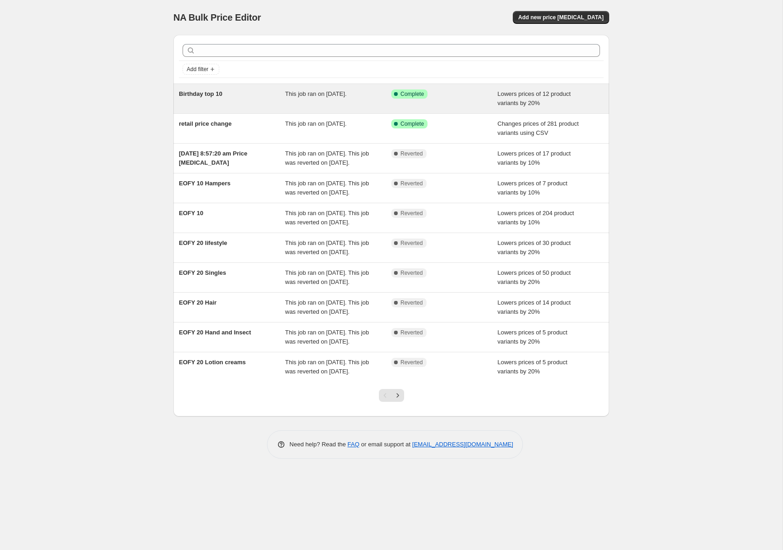
click at [220, 98] on div "Birthday top 10" at bounding box center [232, 98] width 106 height 18
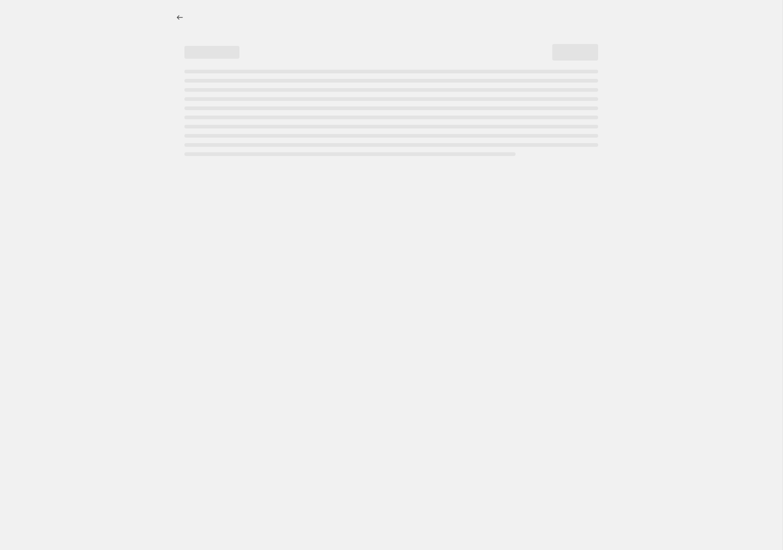
select select "percentage"
select select "collection"
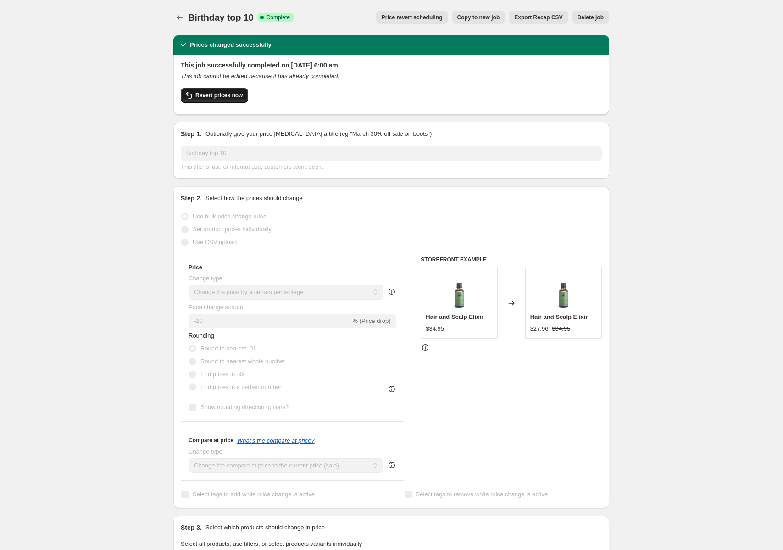
click at [237, 95] on span "Revert prices now" at bounding box center [218, 95] width 47 height 7
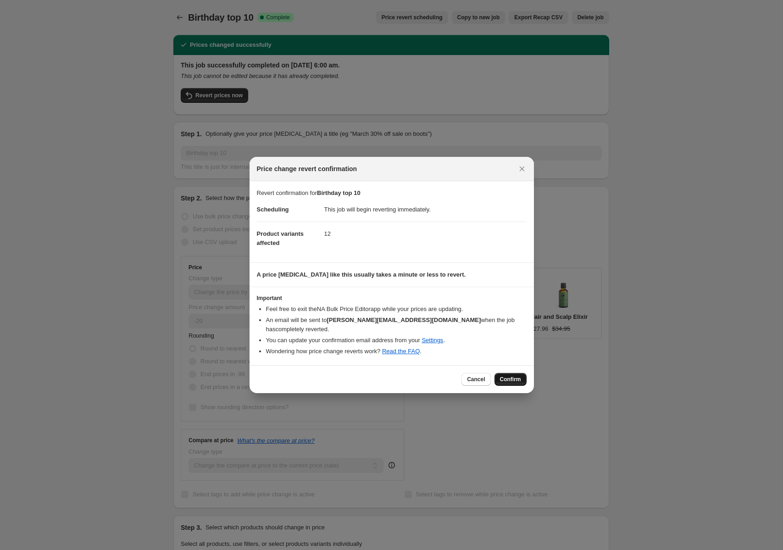
click at [510, 380] on span "Confirm" at bounding box center [510, 379] width 21 height 7
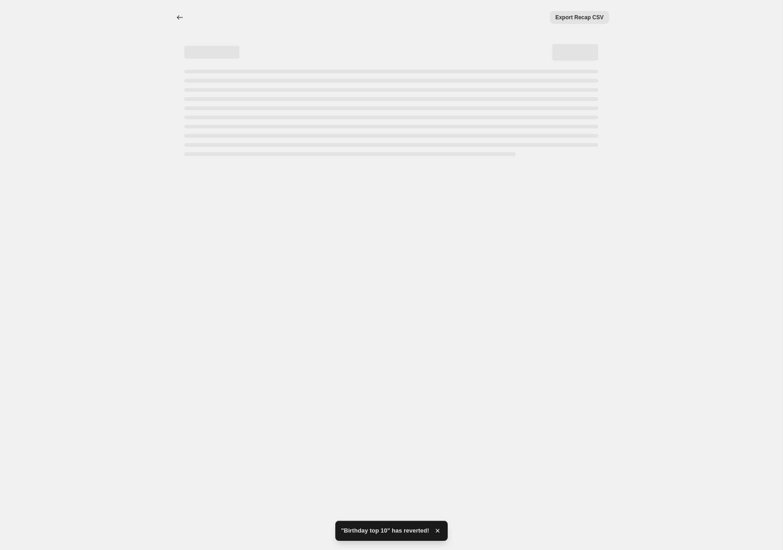
select select "percentage"
select select "collection"
